Goal: Task Accomplishment & Management: Use online tool/utility

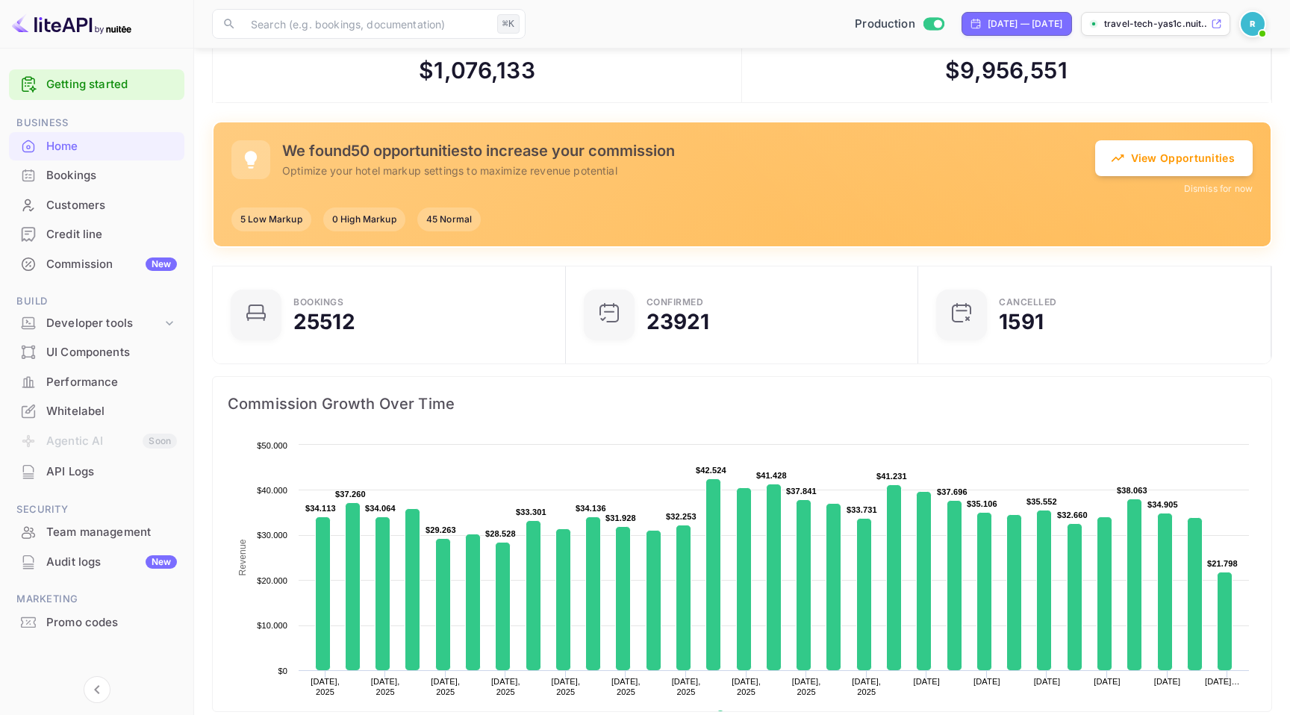
scroll to position [4, 0]
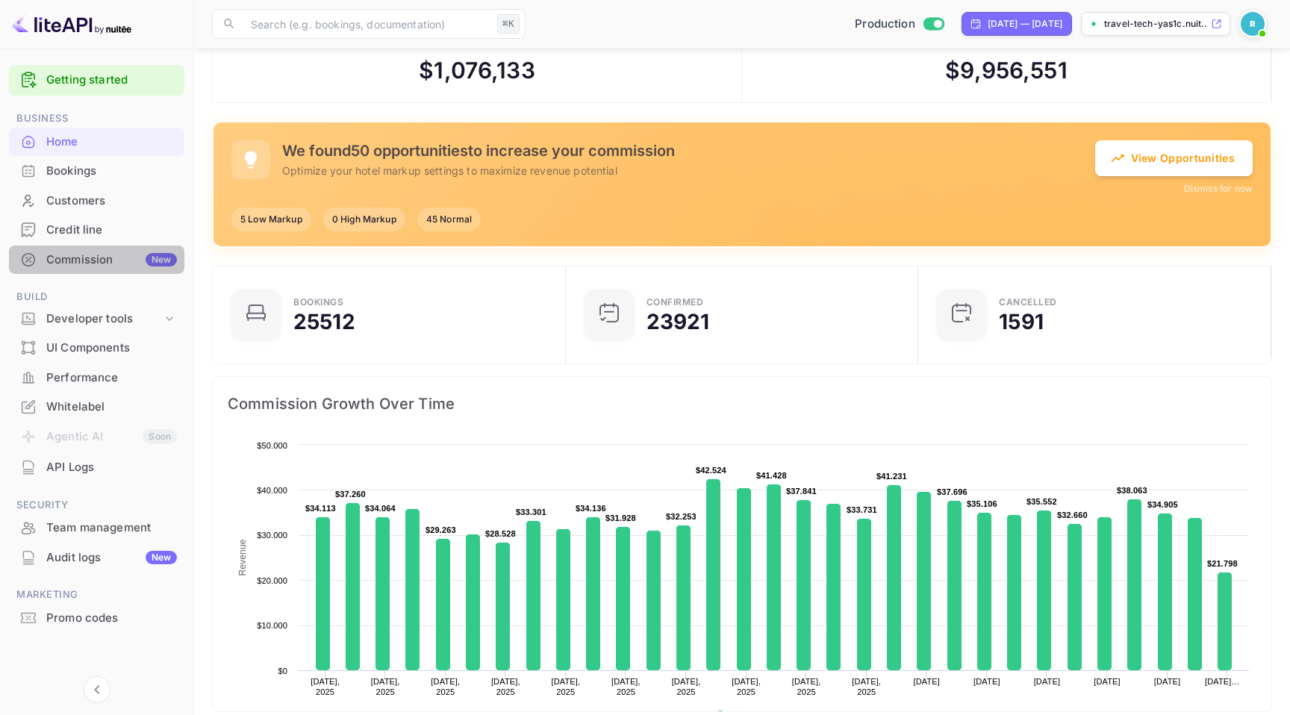
click at [102, 260] on div "Commission New" at bounding box center [111, 260] width 131 height 17
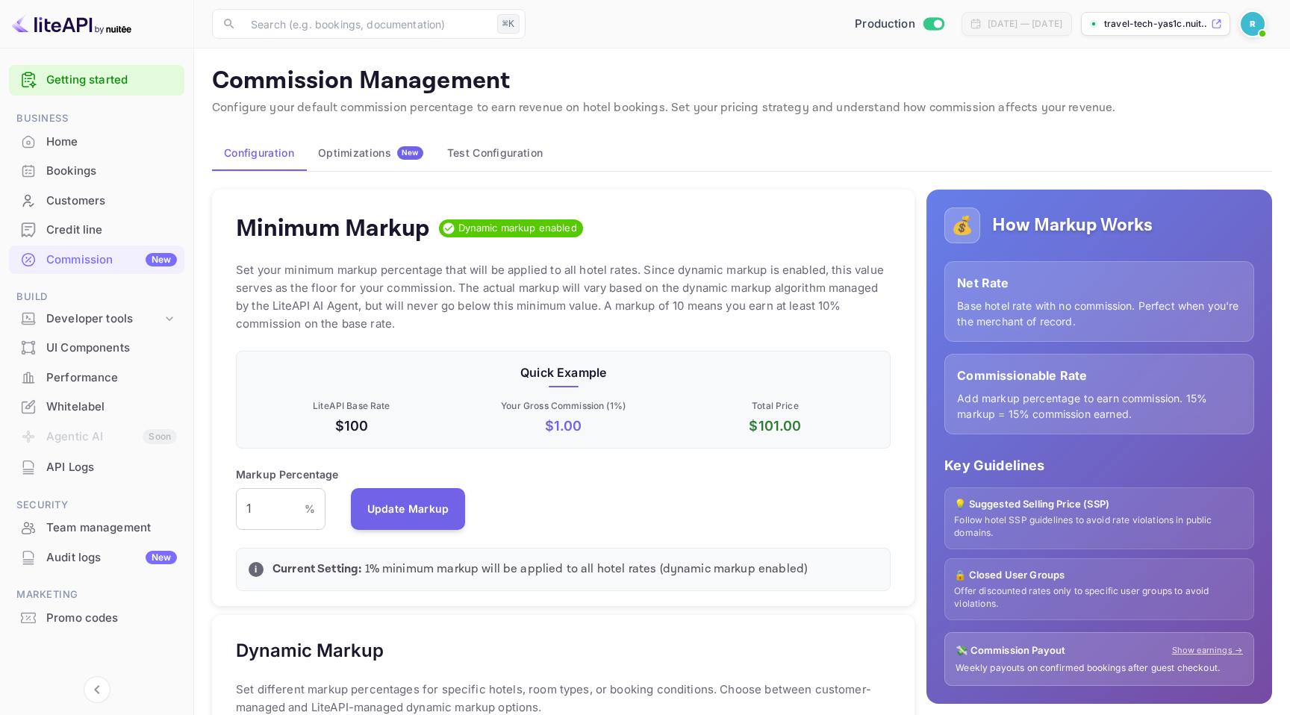
click at [375, 139] on button "Optimizations New" at bounding box center [370, 153] width 129 height 36
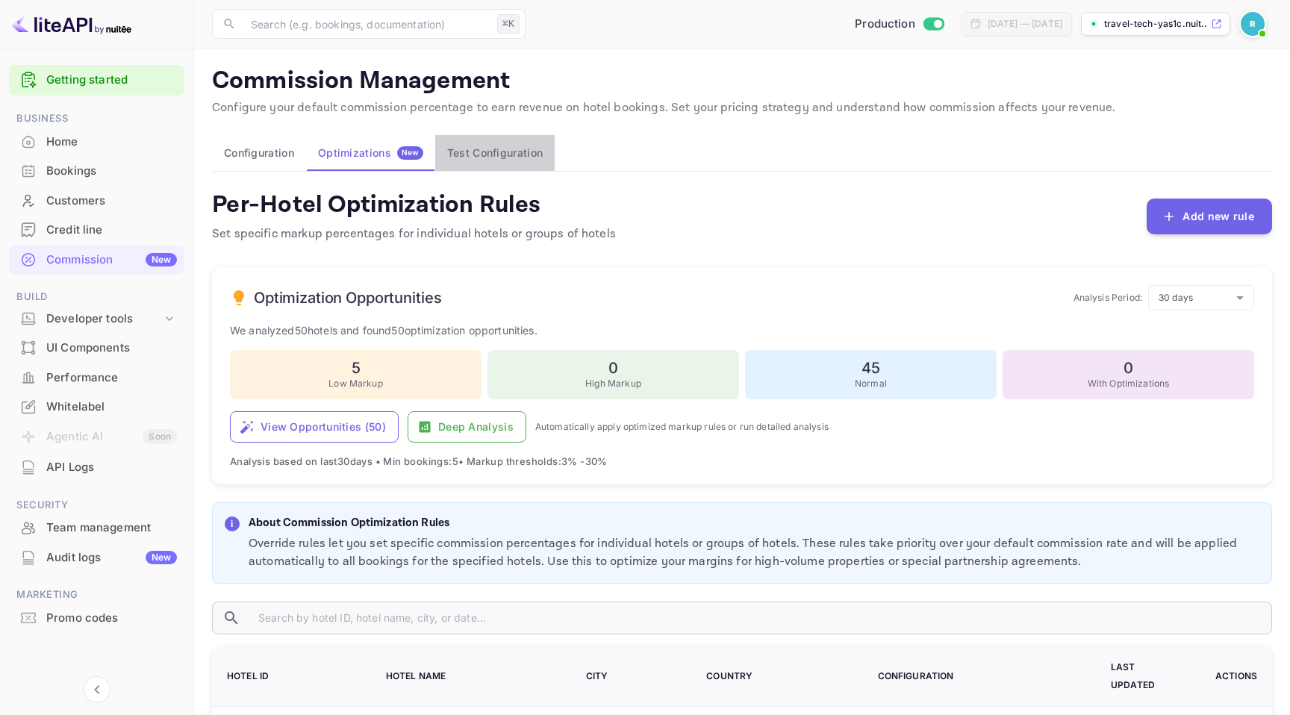
click at [485, 160] on button "Test Configuration" at bounding box center [494, 153] width 119 height 36
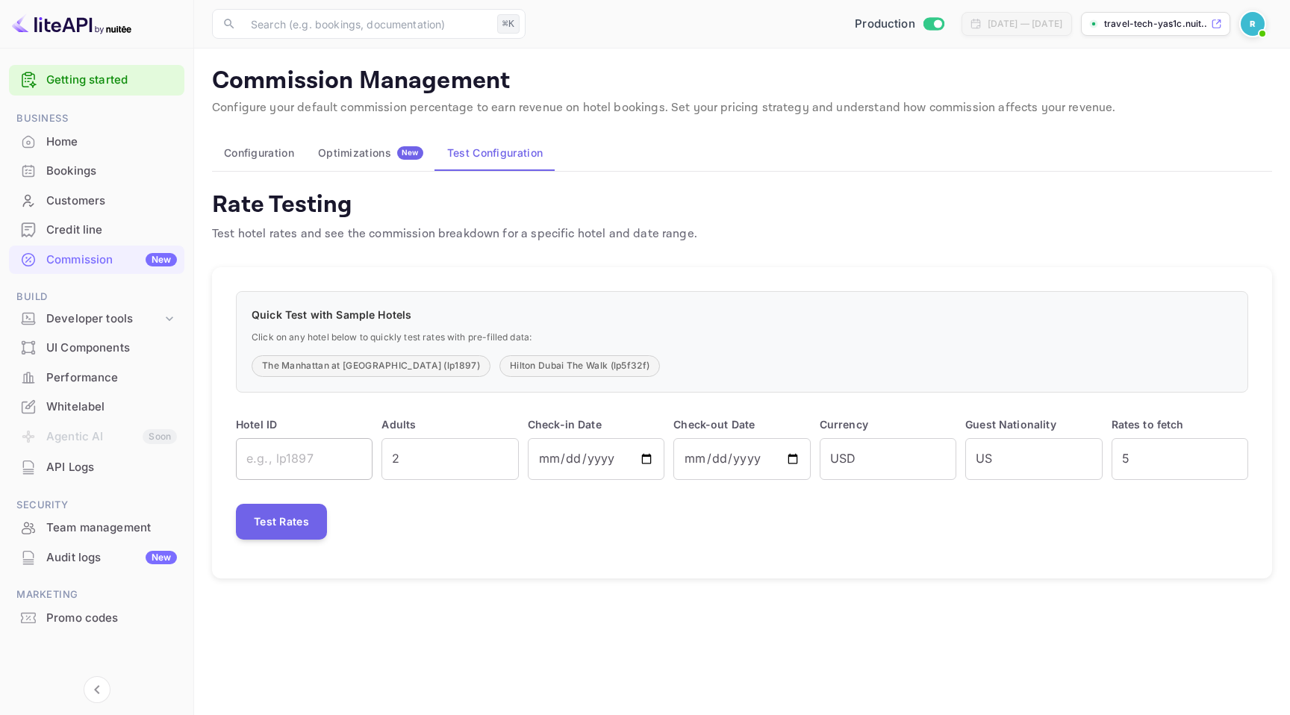
click at [293, 459] on input "text" at bounding box center [304, 459] width 137 height 42
click at [313, 458] on input "text" at bounding box center [304, 459] width 137 height 42
click at [349, 273] on div "Quick Test with Sample Hotels Click on any hotel below to quickly test rates wi…" at bounding box center [742, 422] width 1060 height 311
click at [355, 367] on button "The Manhattan at Times Square (lp1897)" at bounding box center [371, 366] width 239 height 22
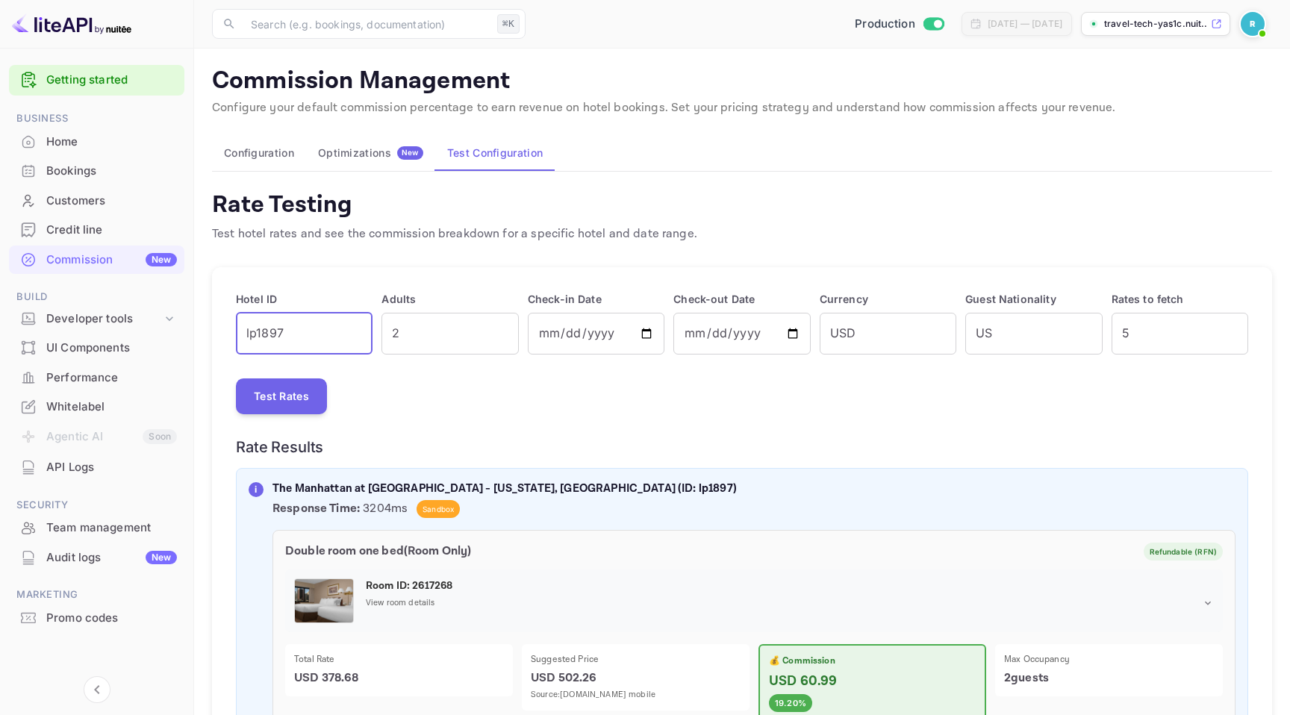
click at [309, 330] on input "lp1897" at bounding box center [304, 334] width 137 height 42
click at [292, 387] on button "Test Rates" at bounding box center [281, 396] width 91 height 36
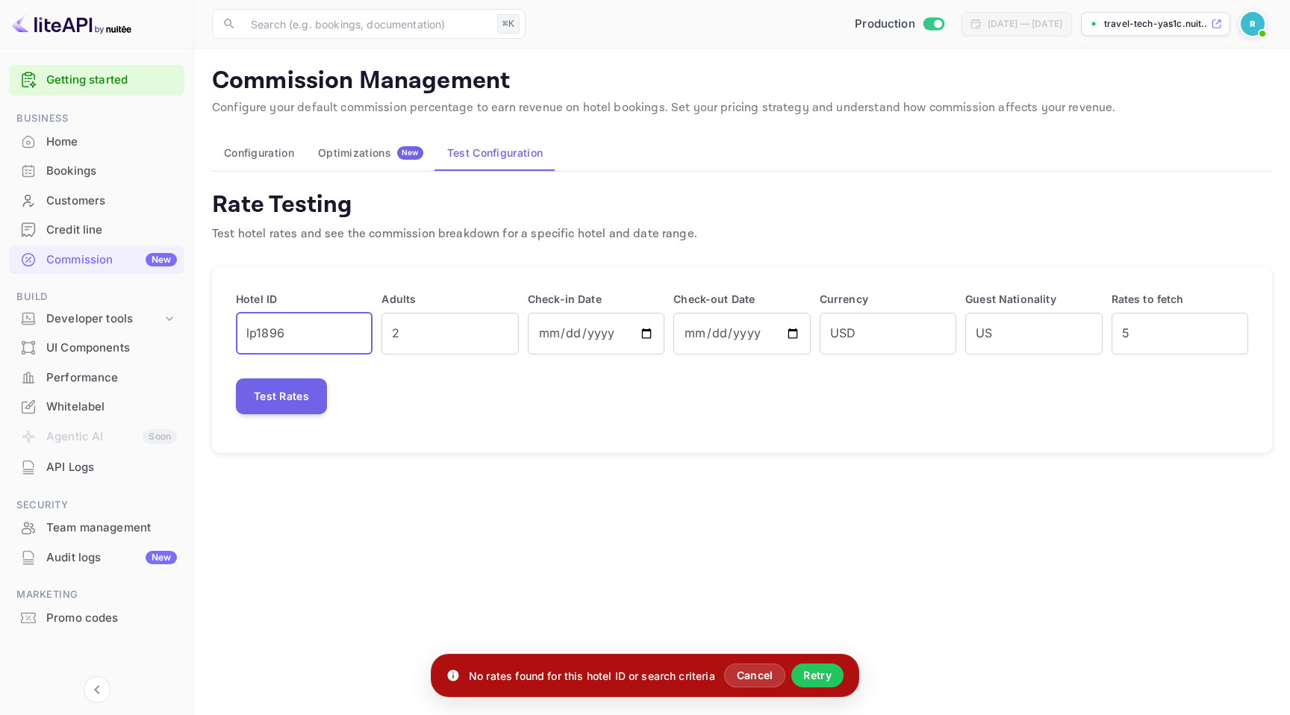
click at [283, 328] on input "lp1896" at bounding box center [304, 334] width 137 height 42
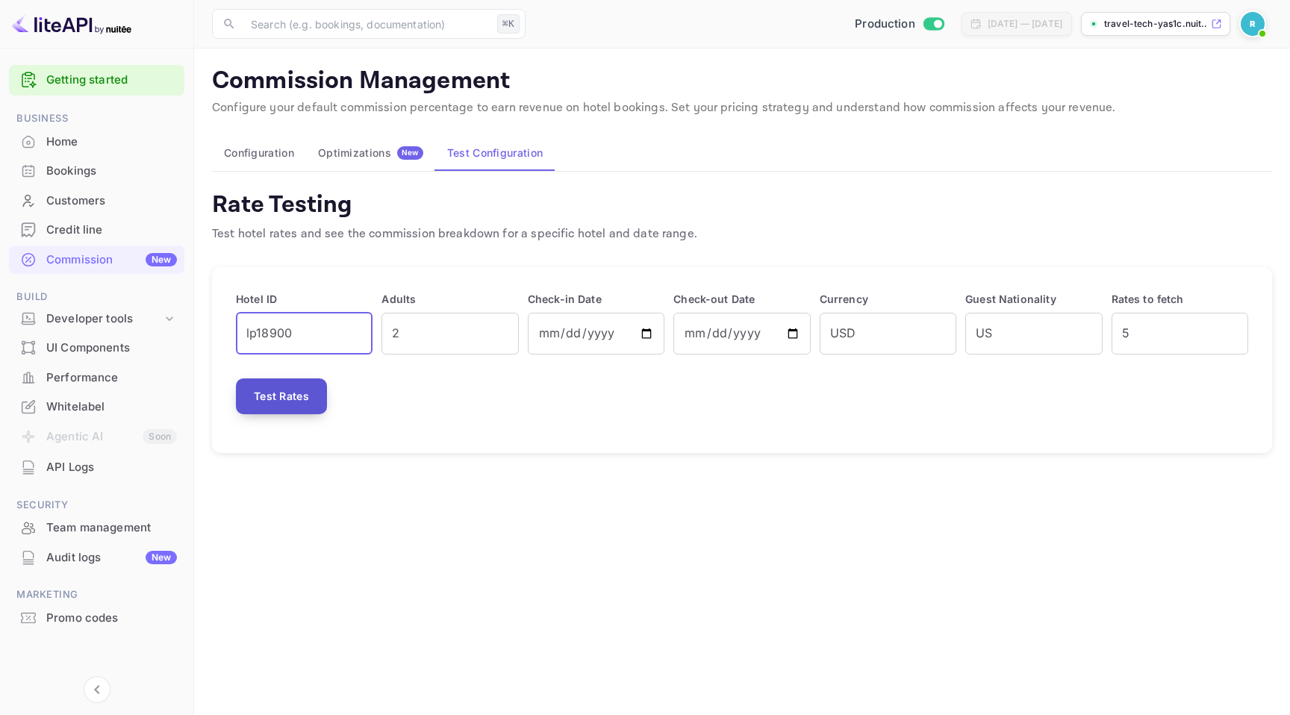
click at [301, 379] on button "Test Rates" at bounding box center [281, 396] width 91 height 36
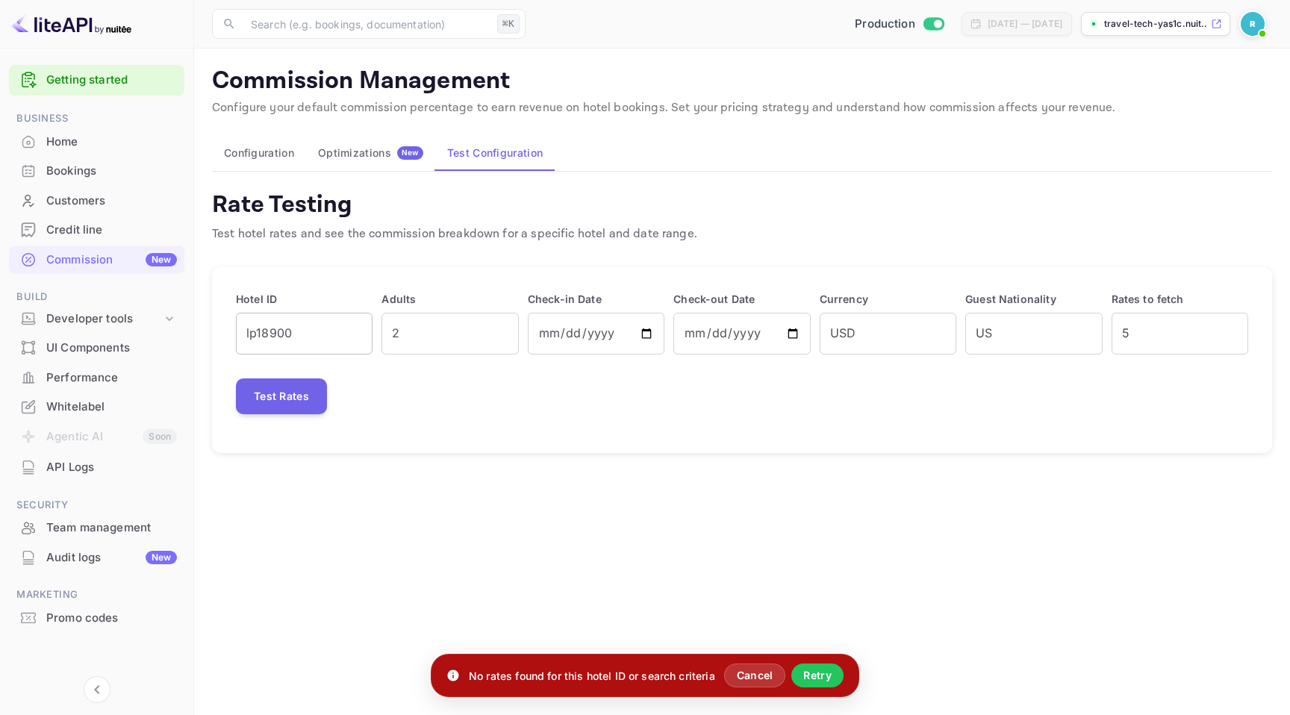
click at [305, 336] on input "lp18900" at bounding box center [304, 334] width 137 height 42
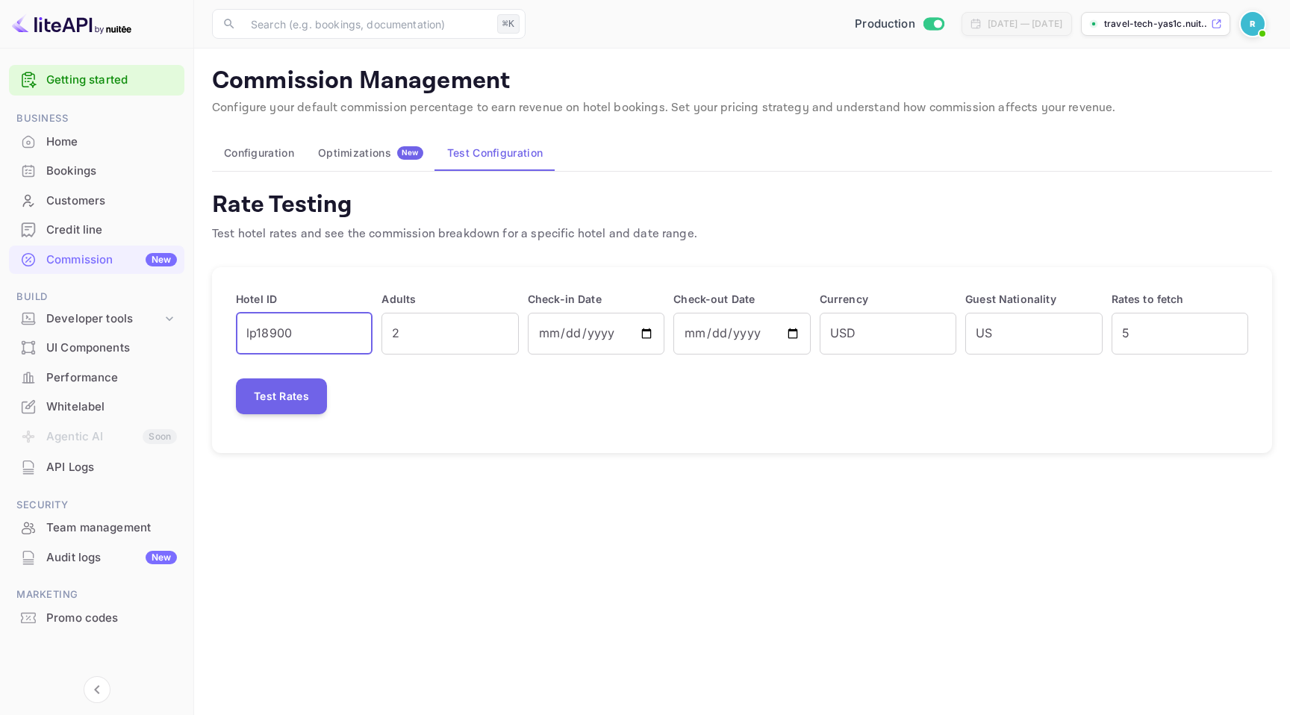
click at [296, 329] on input "lp18900" at bounding box center [304, 334] width 137 height 42
type input "lp6556aa46"
click at [297, 394] on button "Test Rates" at bounding box center [281, 396] width 91 height 36
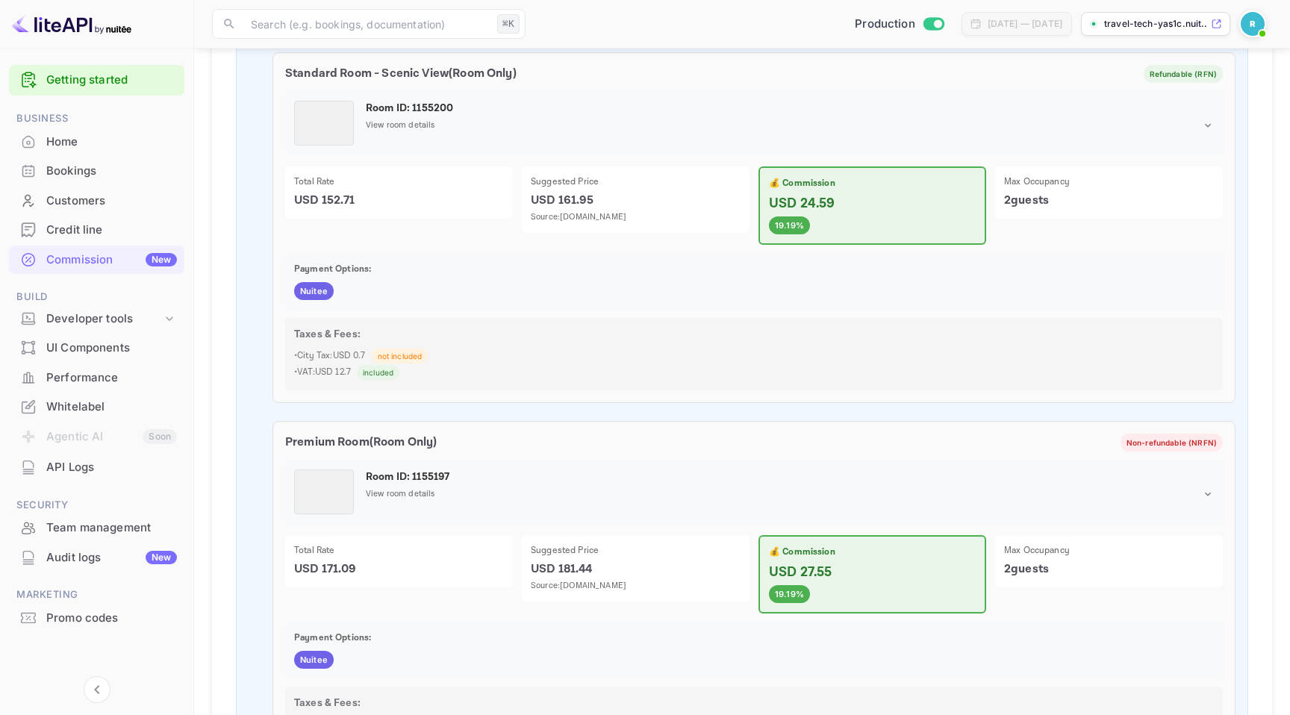
scroll to position [1564, 0]
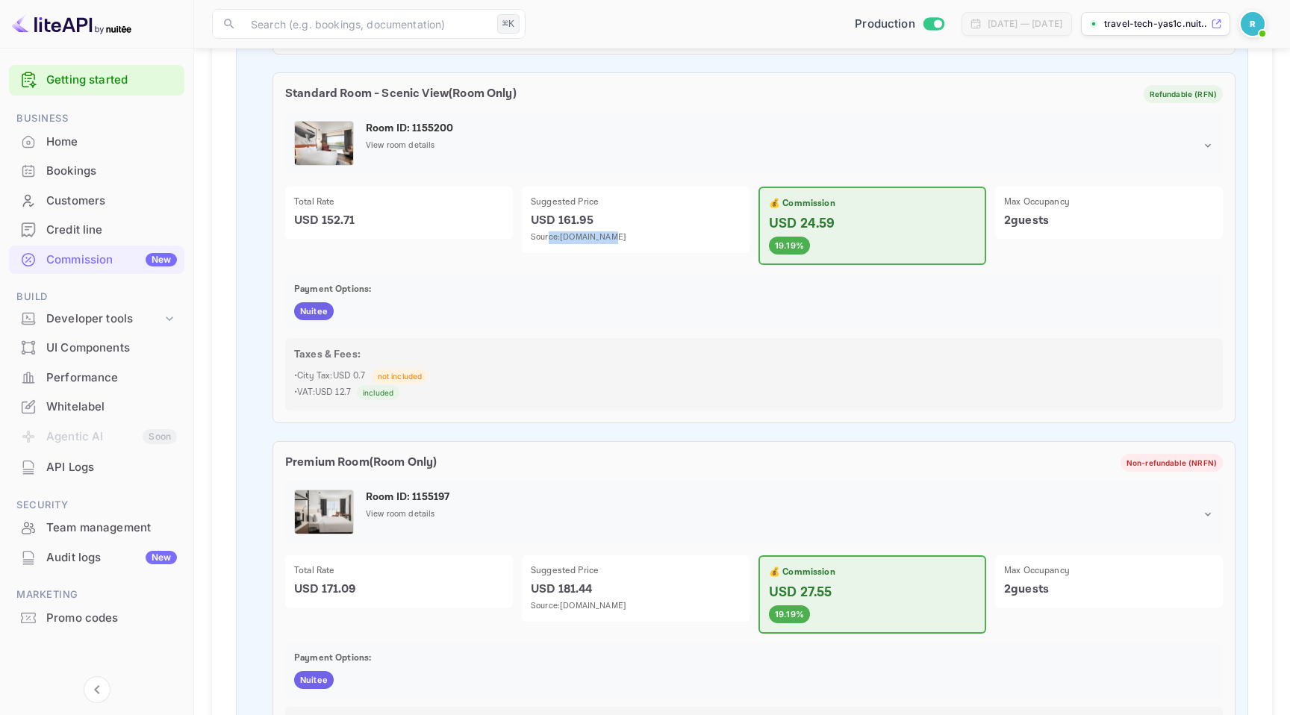
drag, startPoint x: 547, startPoint y: 238, endPoint x: 608, endPoint y: 239, distance: 61.2
click at [608, 239] on p "Source: booking.com" at bounding box center [636, 237] width 210 height 13
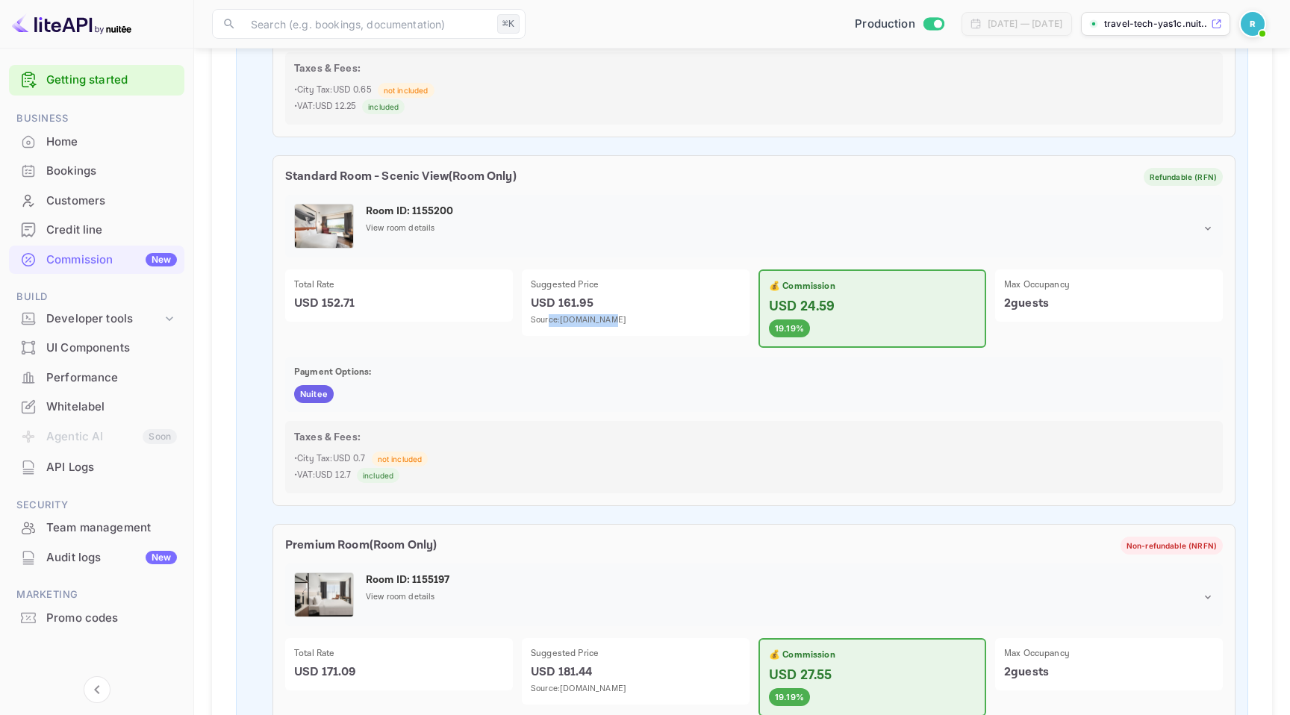
scroll to position [1536, 0]
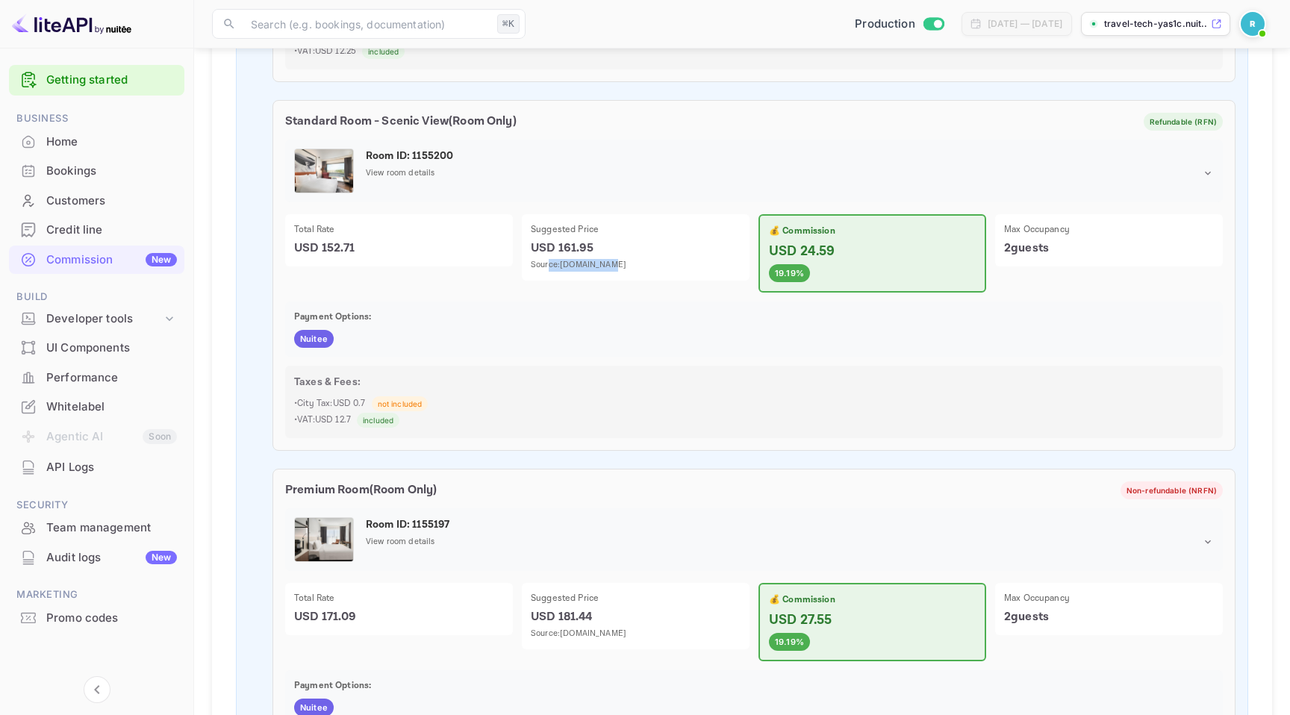
click at [554, 269] on p "Source: booking.com" at bounding box center [636, 265] width 210 height 13
drag, startPoint x: 534, startPoint y: 264, endPoint x: 614, endPoint y: 264, distance: 80.6
click at [614, 264] on p "Source: booking.com" at bounding box center [636, 265] width 210 height 13
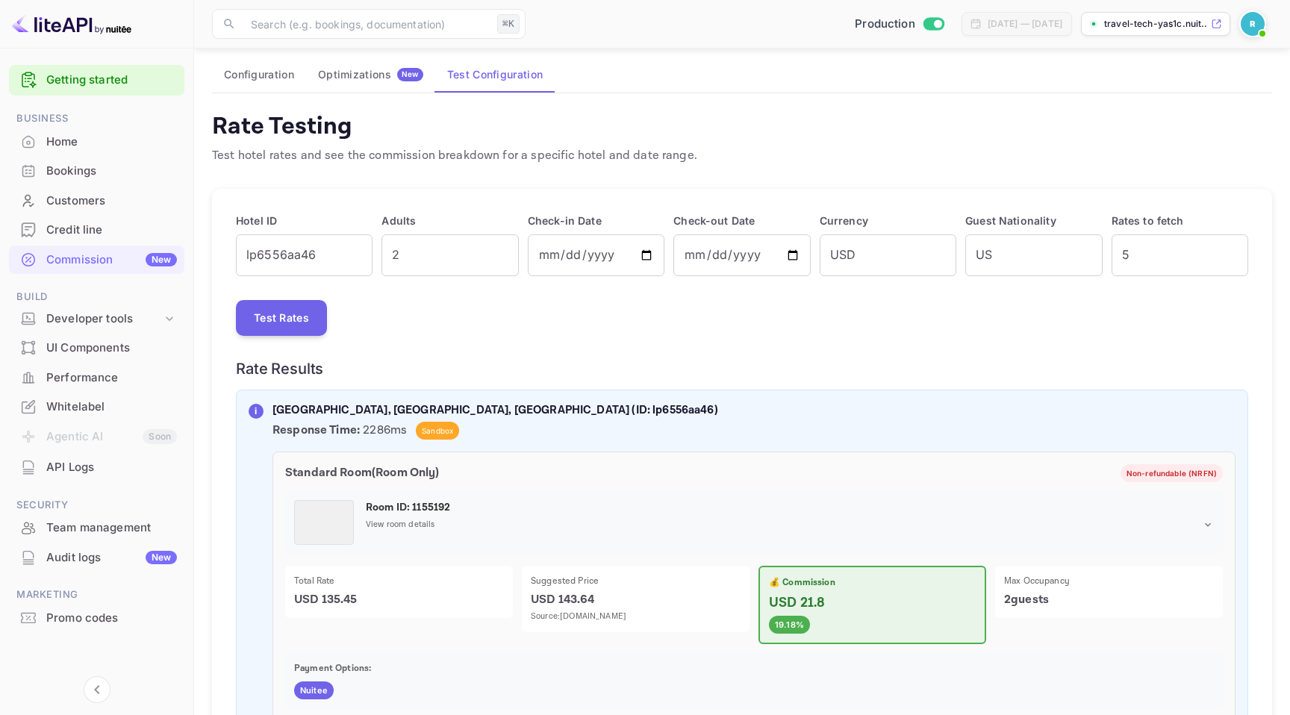
scroll to position [0, 0]
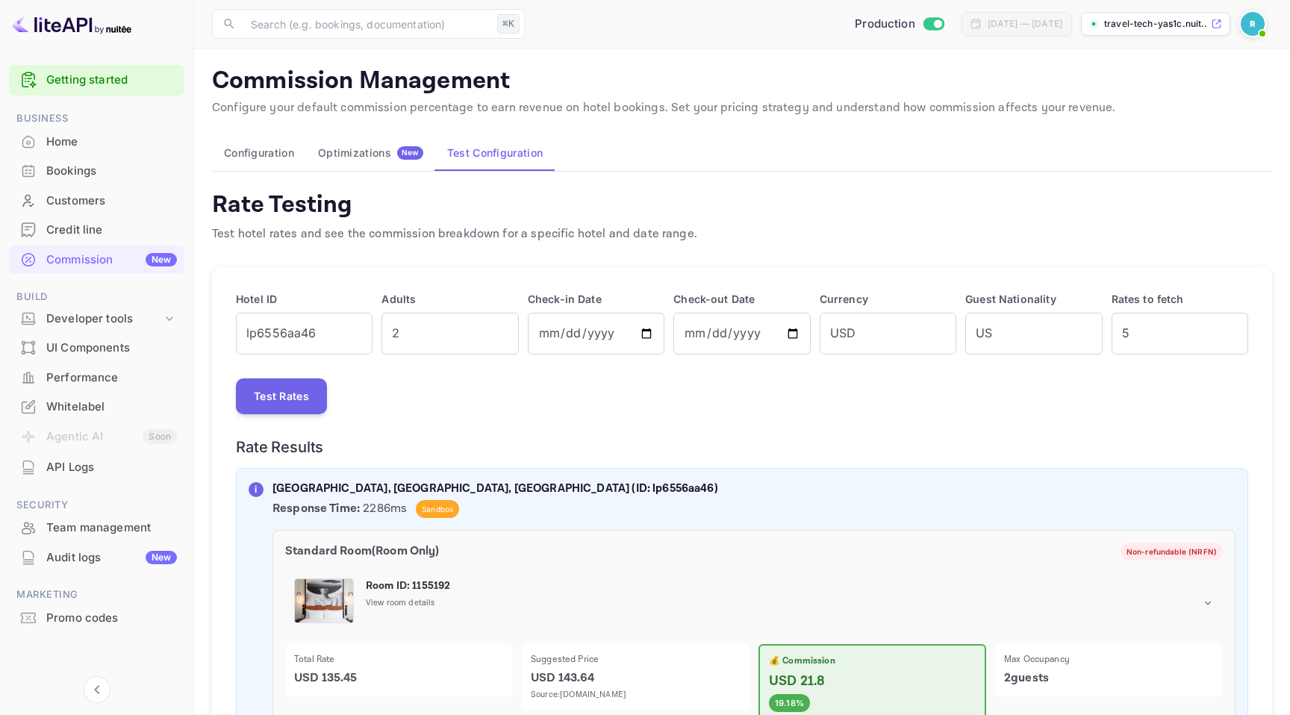
click at [261, 148] on button "Configuration" at bounding box center [259, 153] width 94 height 36
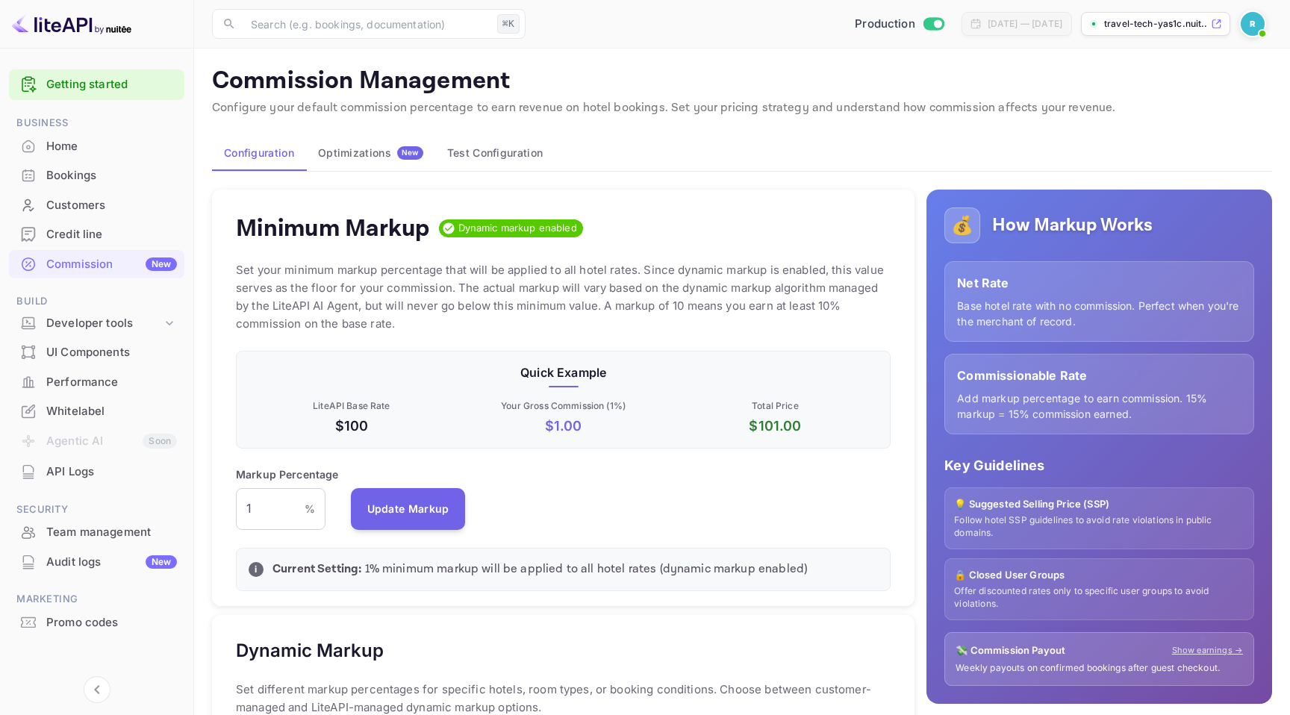
click at [374, 149] on div "Optimizations New" at bounding box center [370, 152] width 105 height 13
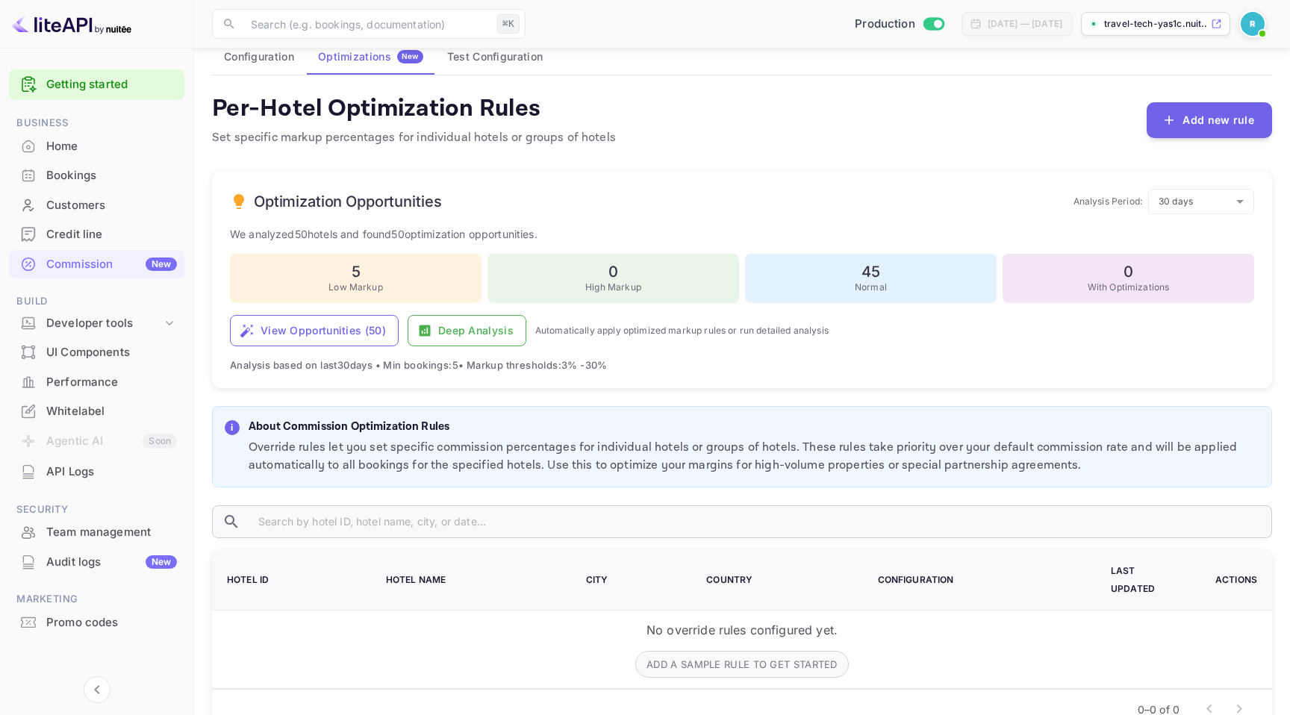
scroll to position [134, 0]
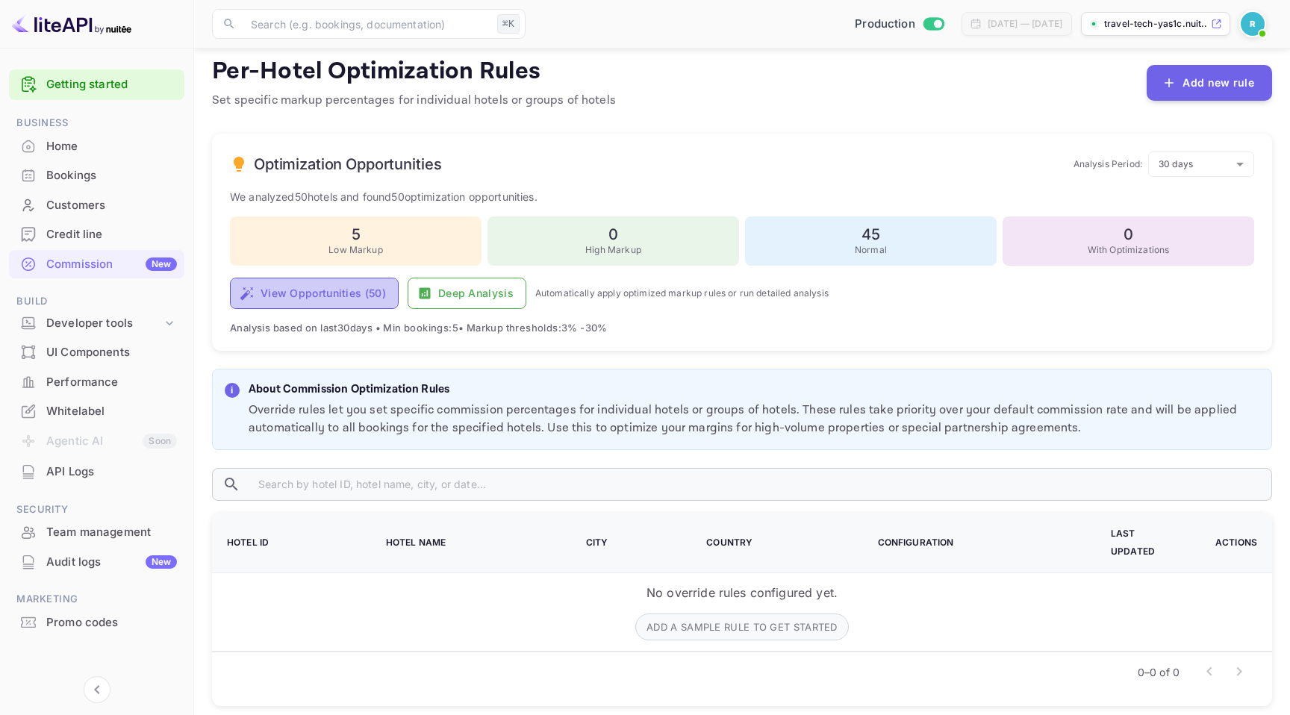
click at [319, 293] on button "View Opportunities ( 50 )" at bounding box center [314, 293] width 169 height 31
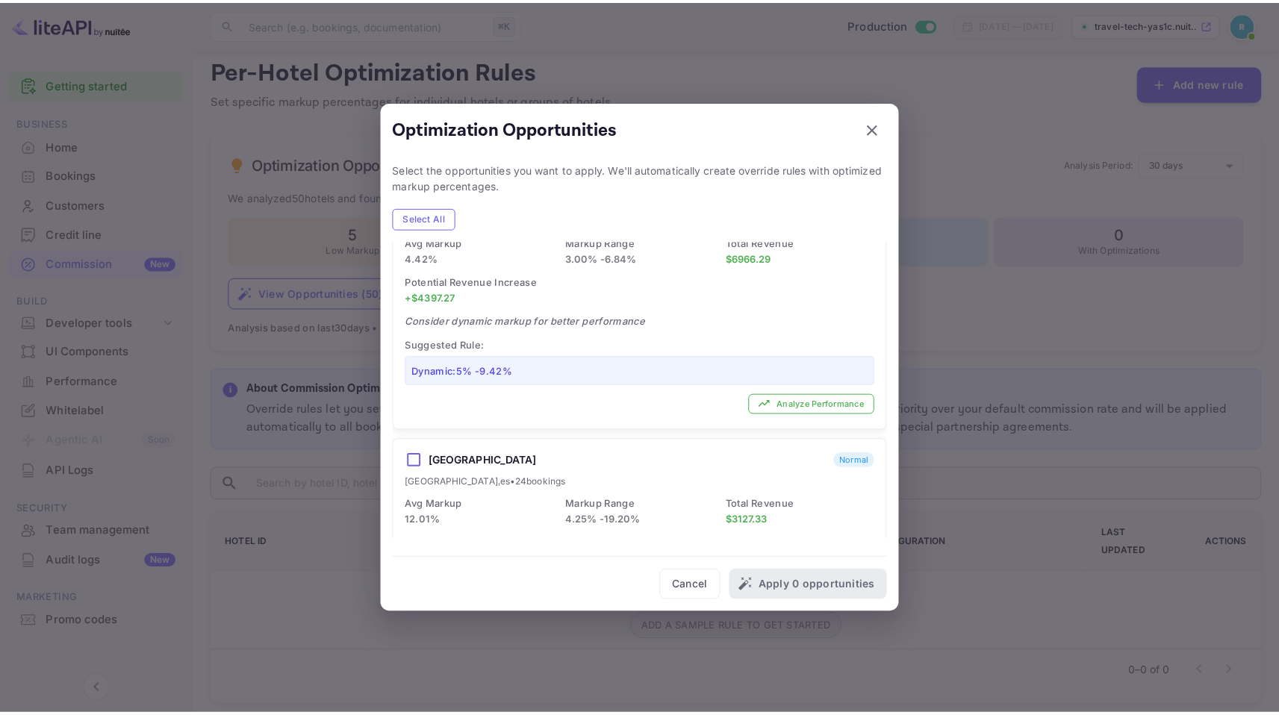
scroll to position [2759, 0]
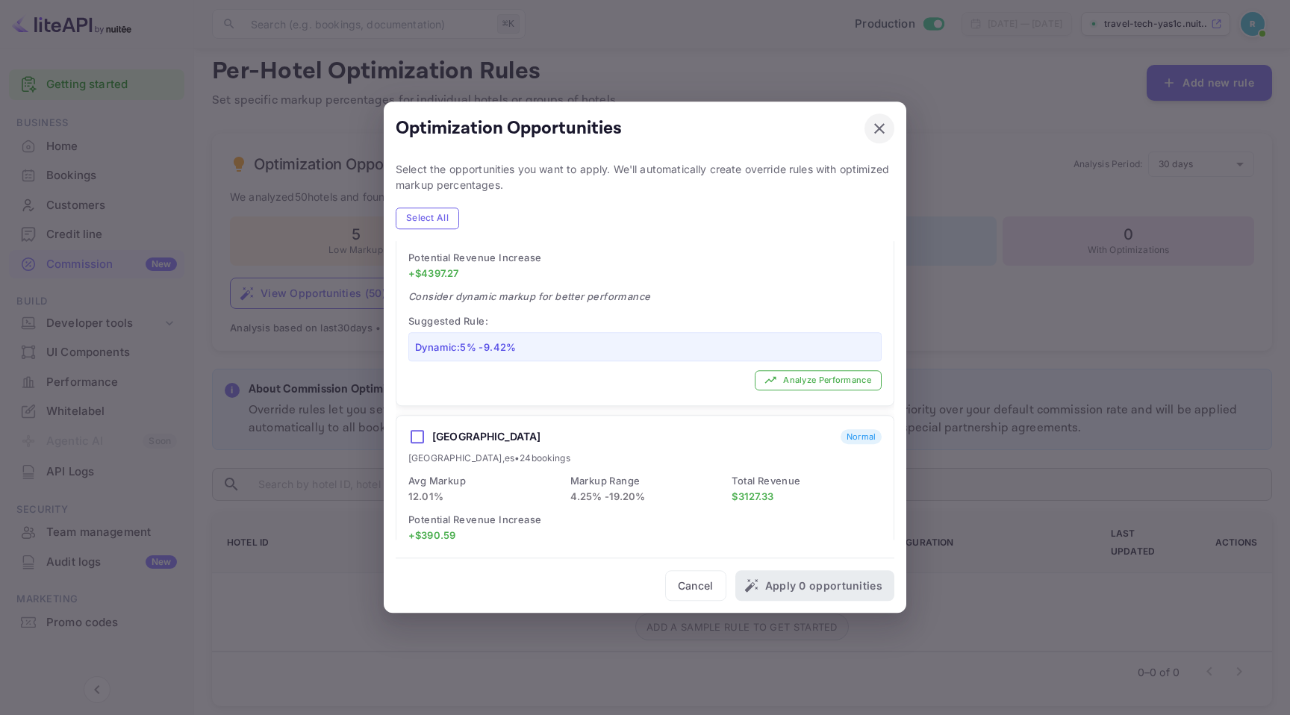
click at [873, 130] on icon "button" at bounding box center [879, 128] width 18 height 18
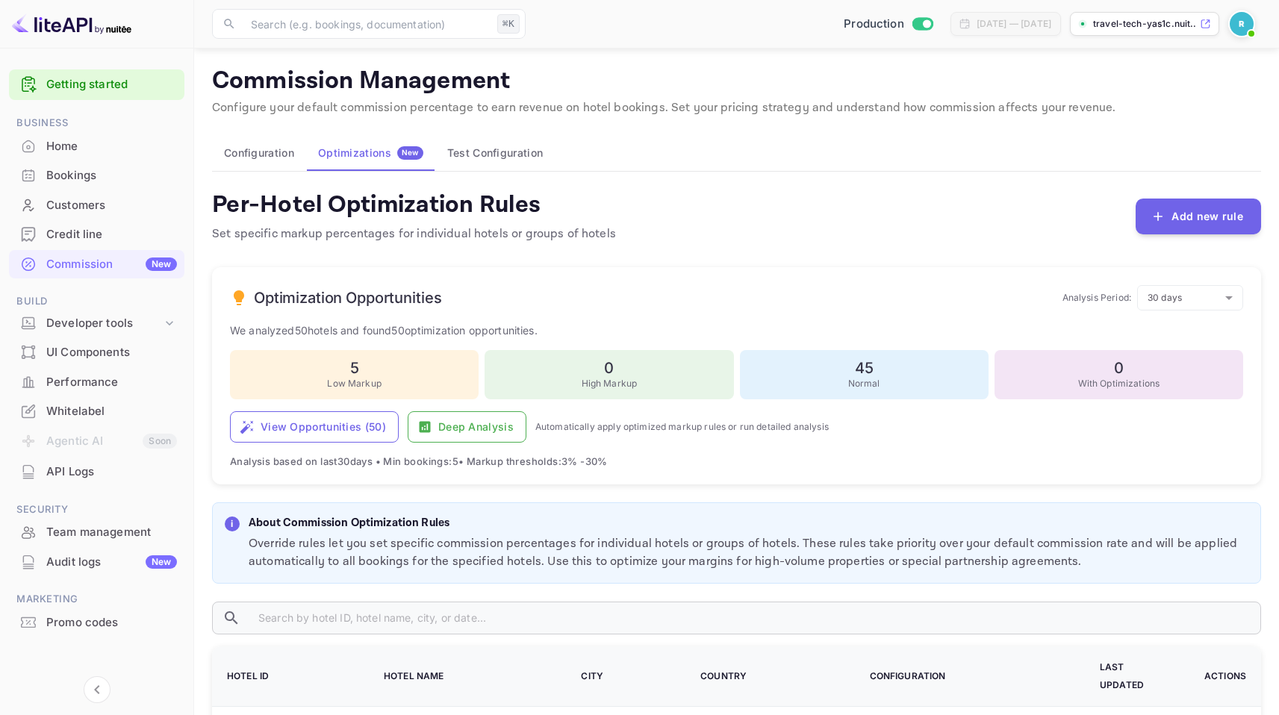
scroll to position [0, 0]
click at [287, 155] on button "Configuration" at bounding box center [259, 153] width 94 height 36
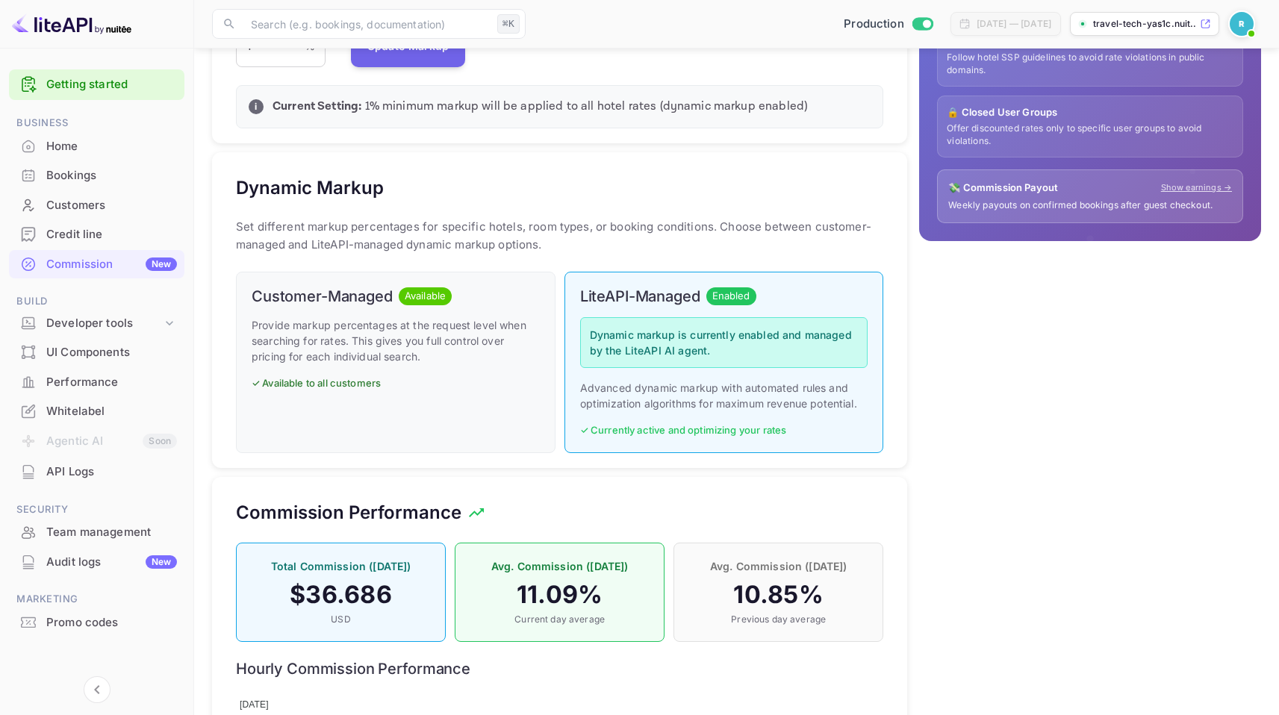
scroll to position [715, 0]
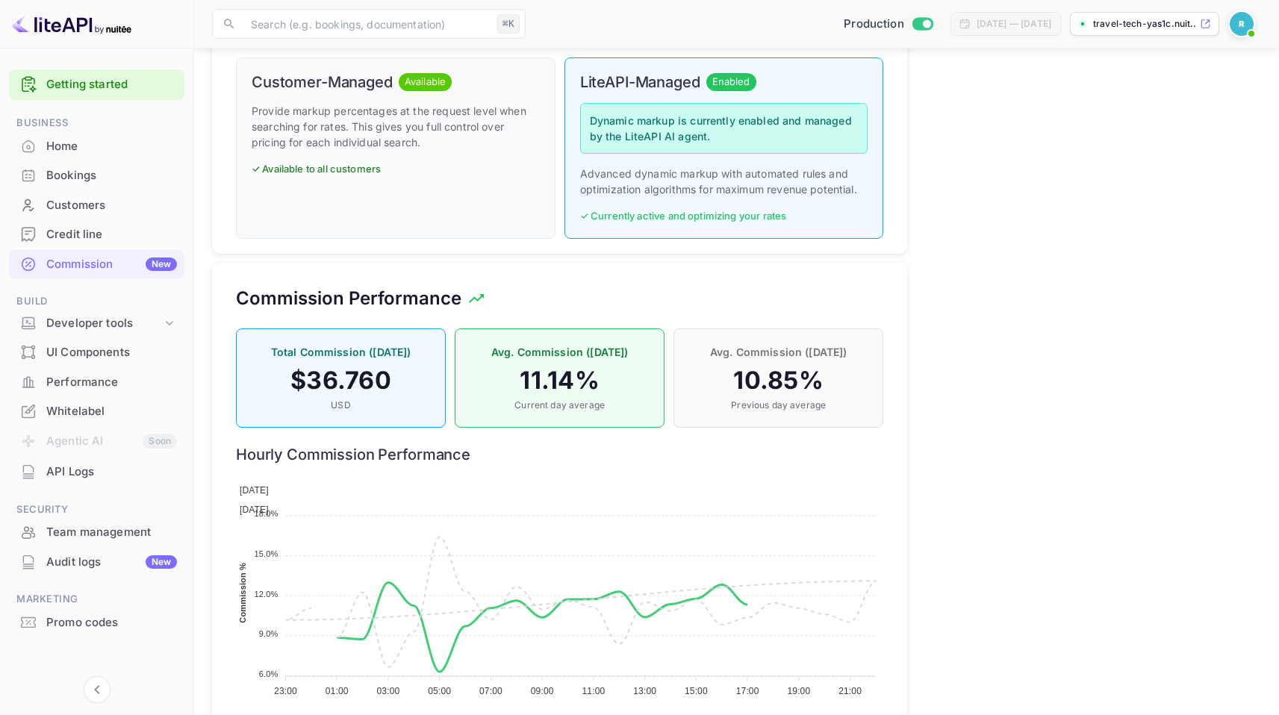
scroll to position [715, 0]
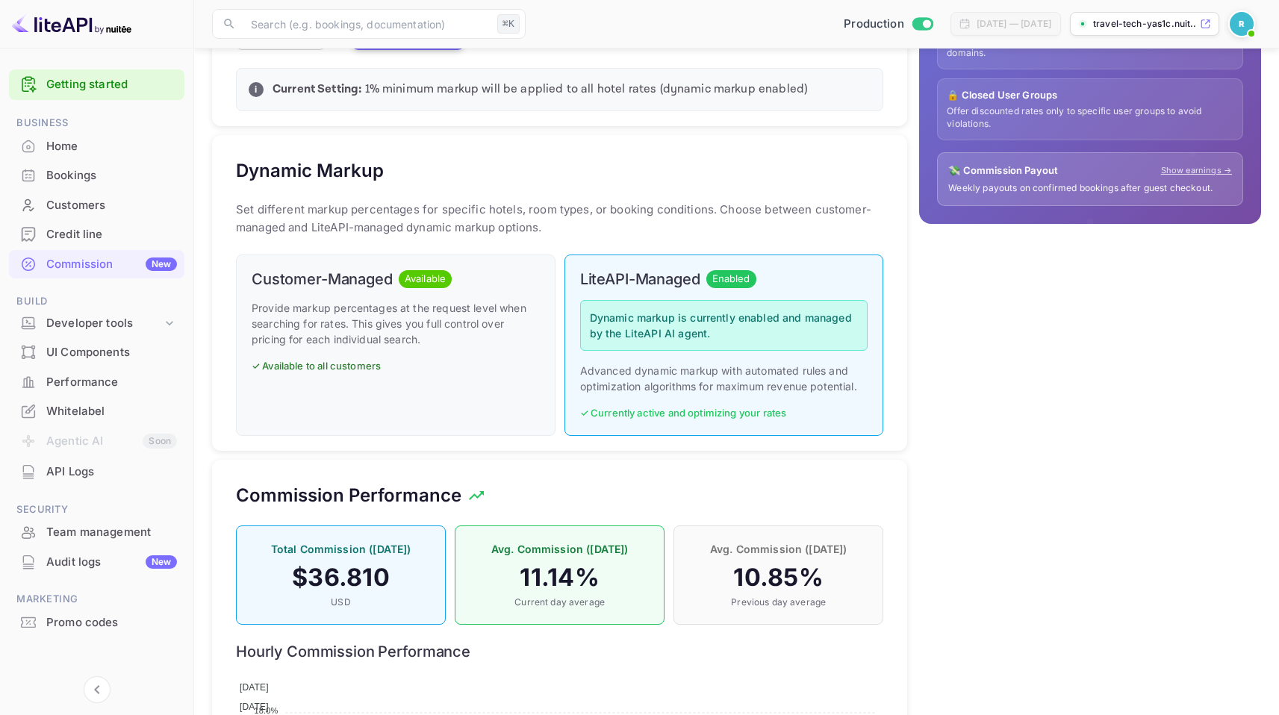
scroll to position [715, 0]
